Goal: Transaction & Acquisition: Obtain resource

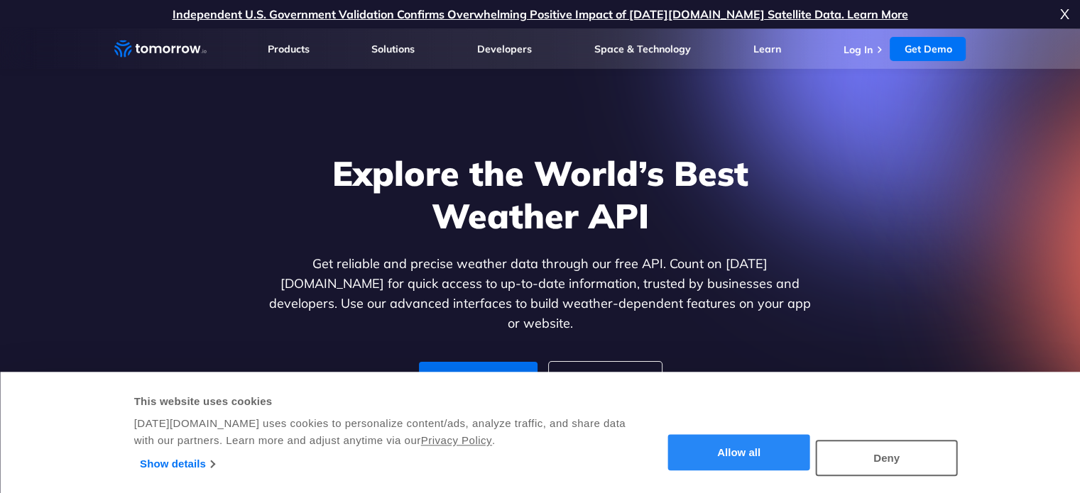
drag, startPoint x: 0, startPoint y: 0, endPoint x: 784, endPoint y: 449, distance: 903.0
click at [784, 452] on button "Allow all" at bounding box center [739, 453] width 142 height 36
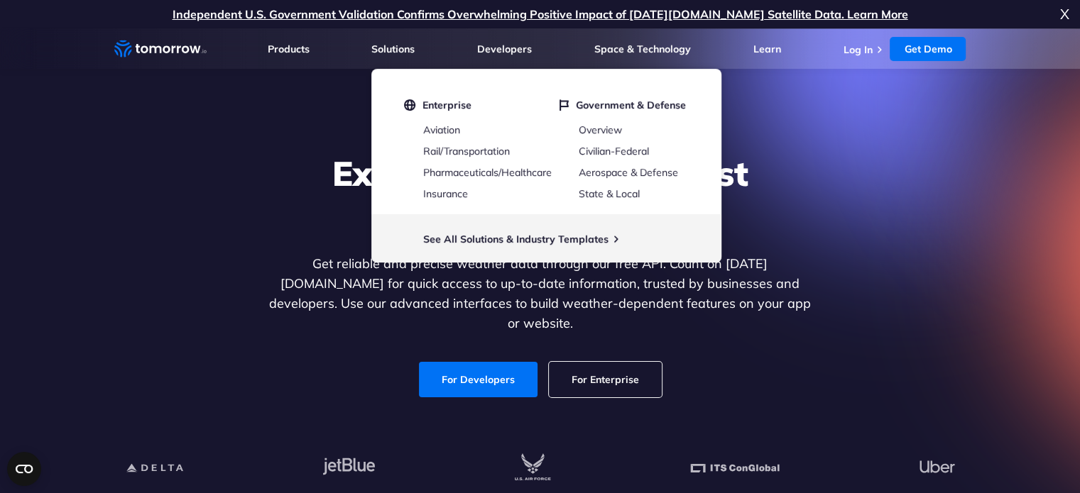
click at [183, 287] on div "Explore the World’s Best Weather API Get reliable and precise weather data thro…" at bounding box center [540, 275] width 875 height 302
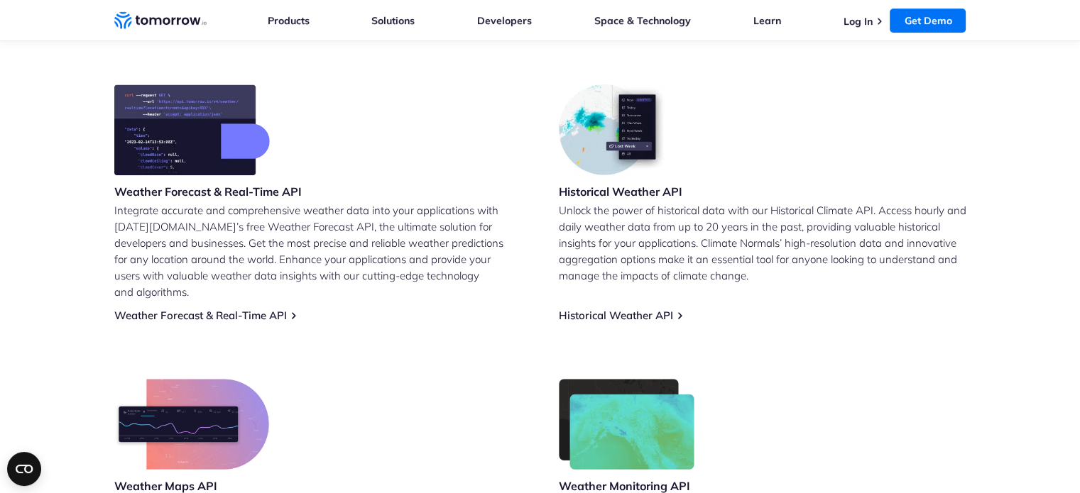
scroll to position [213, 0]
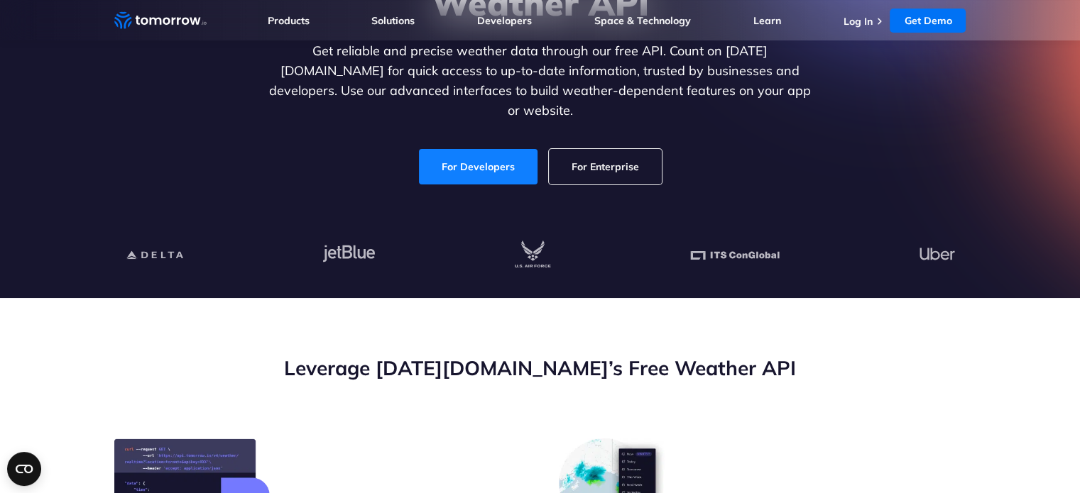
click at [467, 149] on link "For Developers" at bounding box center [478, 166] width 119 height 35
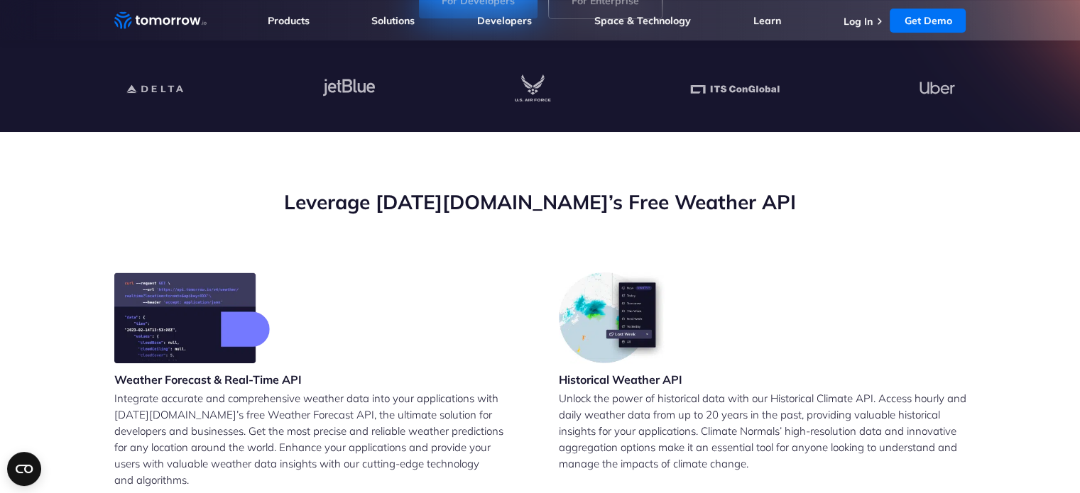
scroll to position [142, 0]
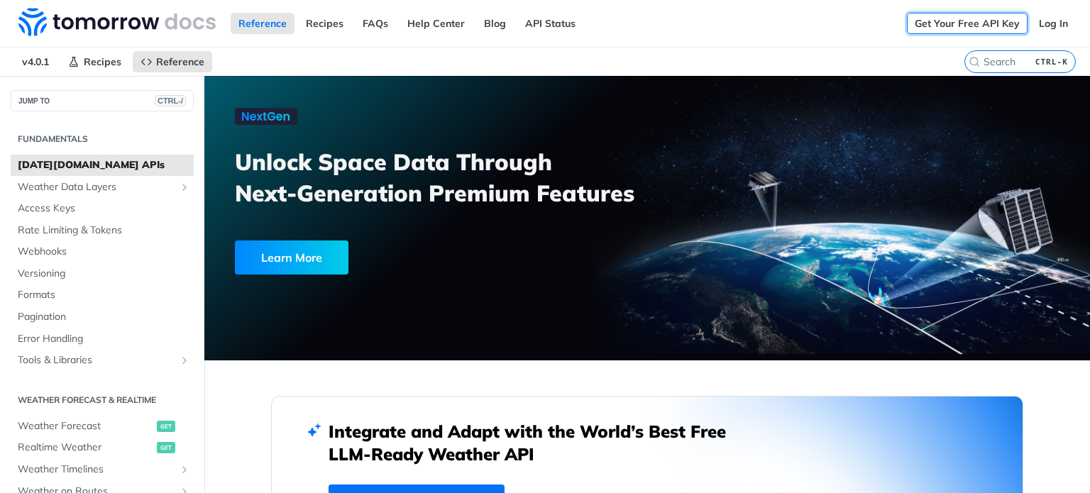
click at [943, 21] on link "Get Your Free API Key" at bounding box center [967, 23] width 121 height 21
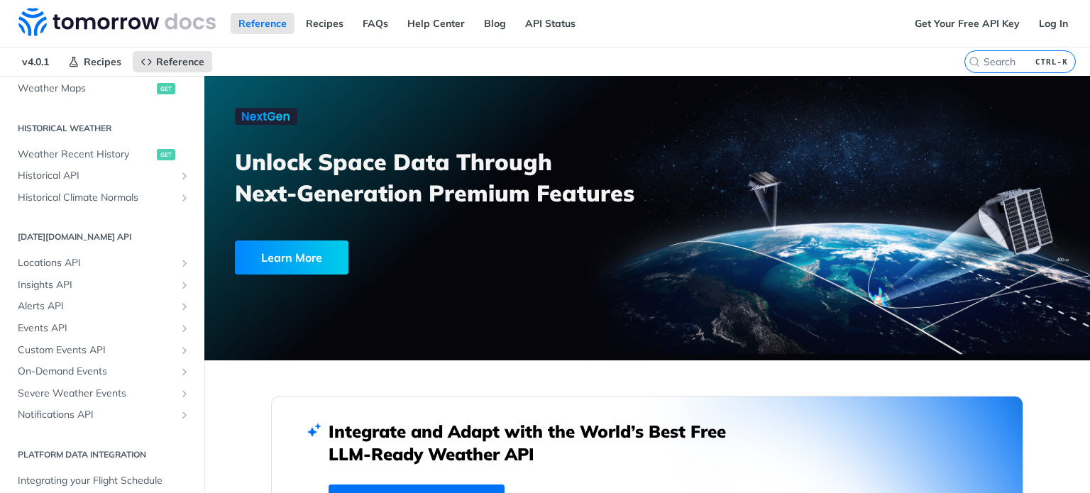
scroll to position [471, 0]
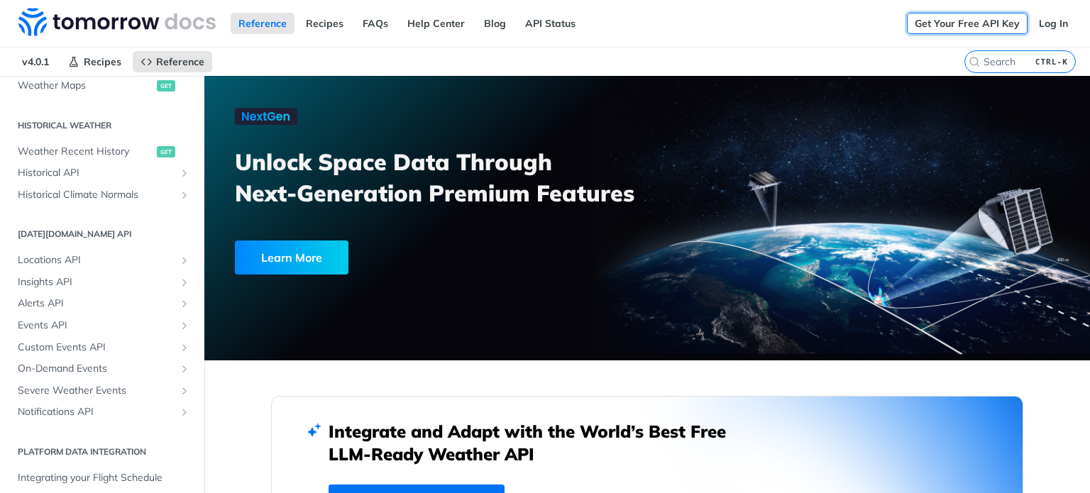
click at [938, 25] on link "Get Your Free API Key" at bounding box center [967, 23] width 121 height 21
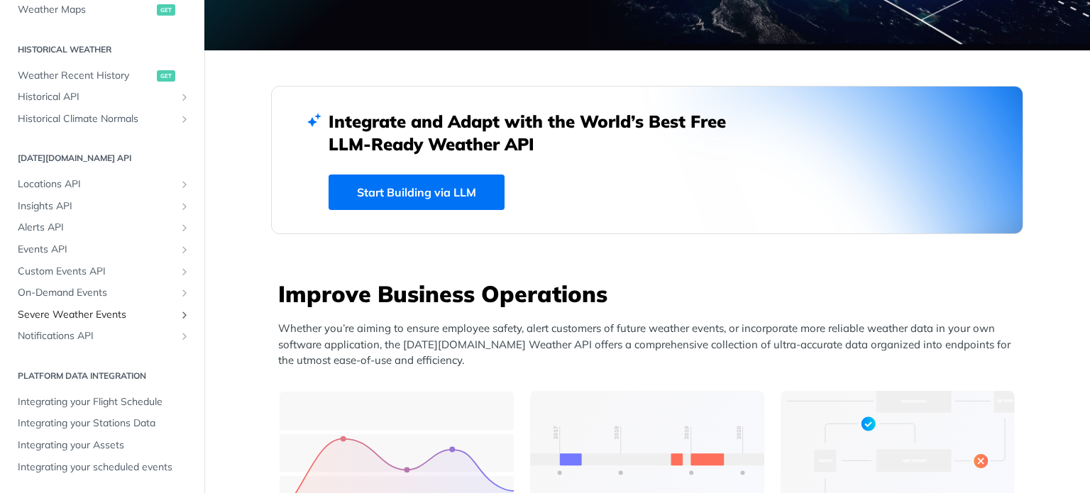
scroll to position [426, 0]
